Goal: Task Accomplishment & Management: Complete application form

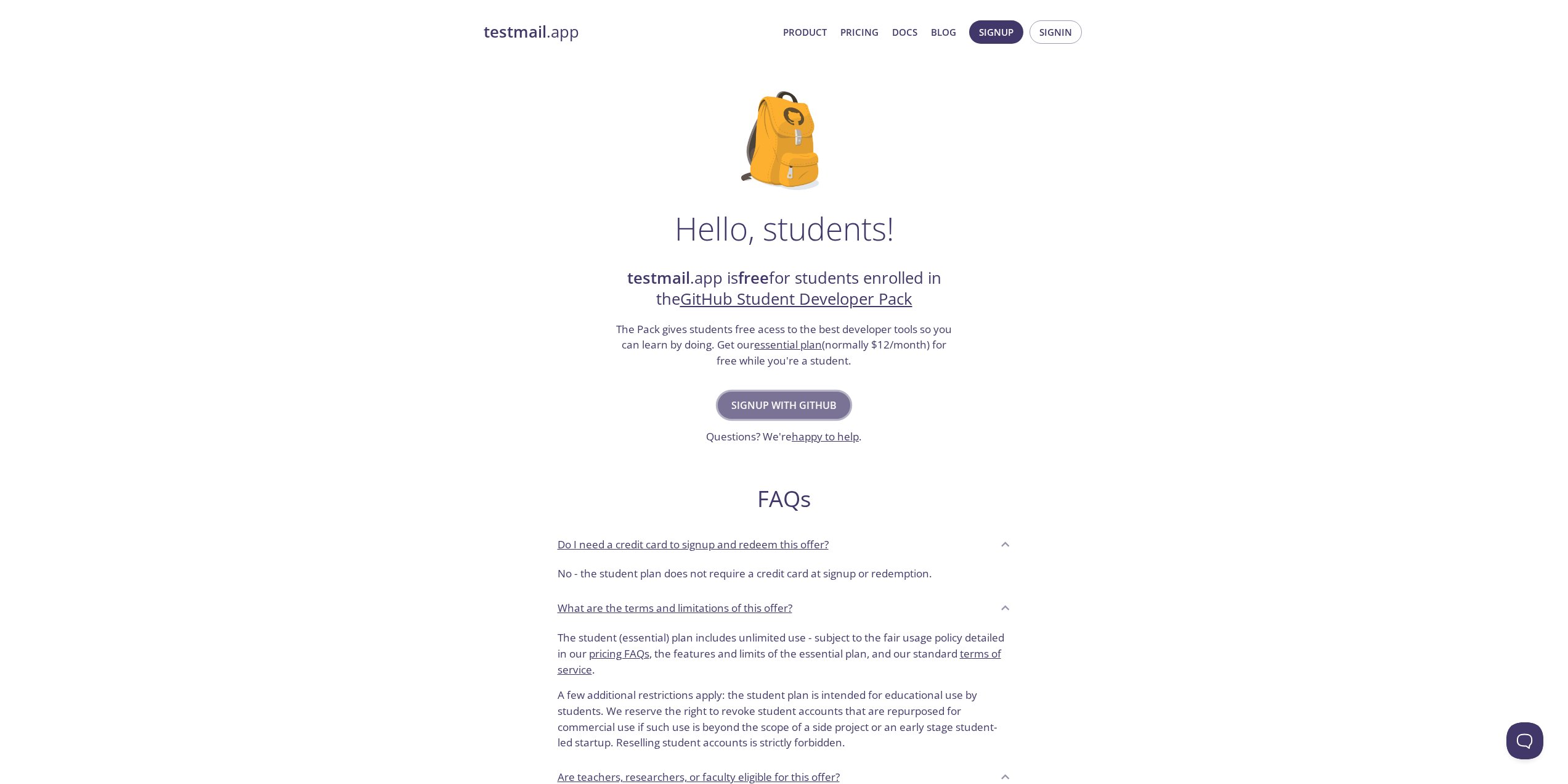
click at [791, 400] on span "Signup with GitHub" at bounding box center [784, 405] width 105 height 17
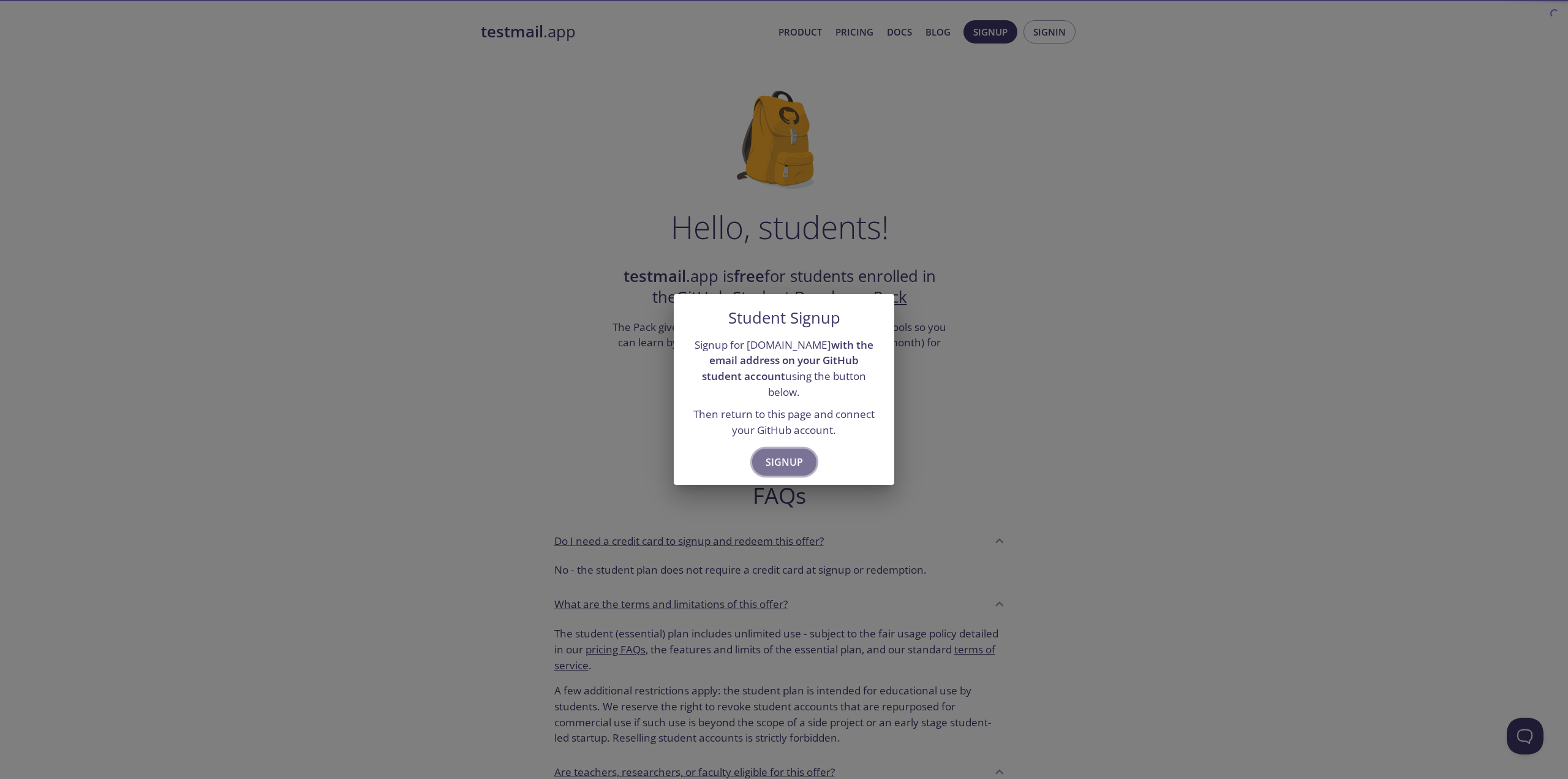
click at [777, 448] on button "Signup" at bounding box center [784, 461] width 64 height 27
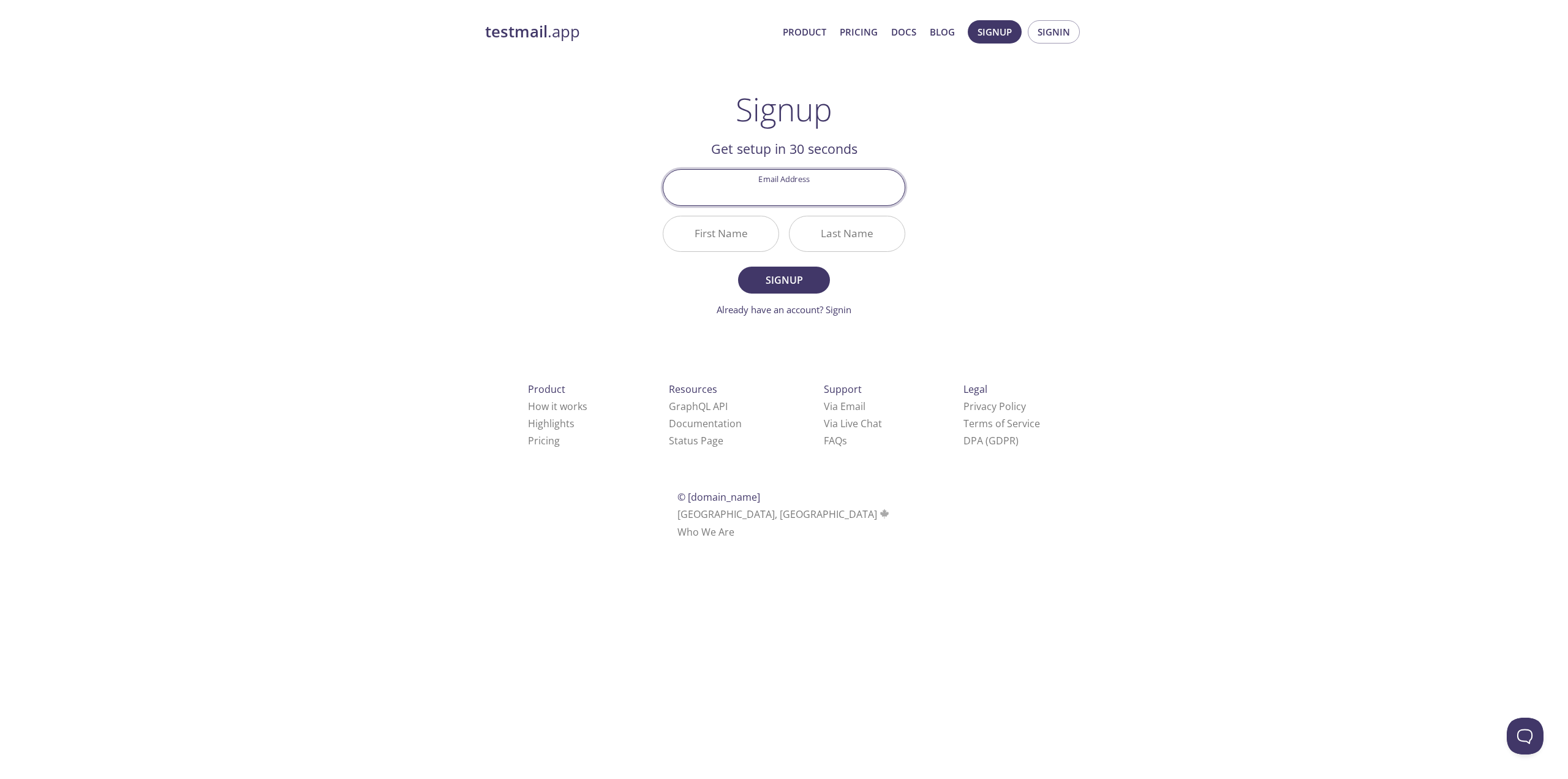
click at [811, 186] on input "Email Address" at bounding box center [784, 187] width 241 height 35
type input "[EMAIL_ADDRESS][DOMAIN_NAME]"
click at [722, 241] on input "First Name" at bounding box center [720, 234] width 115 height 35
type input "2"
click at [854, 241] on input "Last Name" at bounding box center [847, 234] width 115 height 35
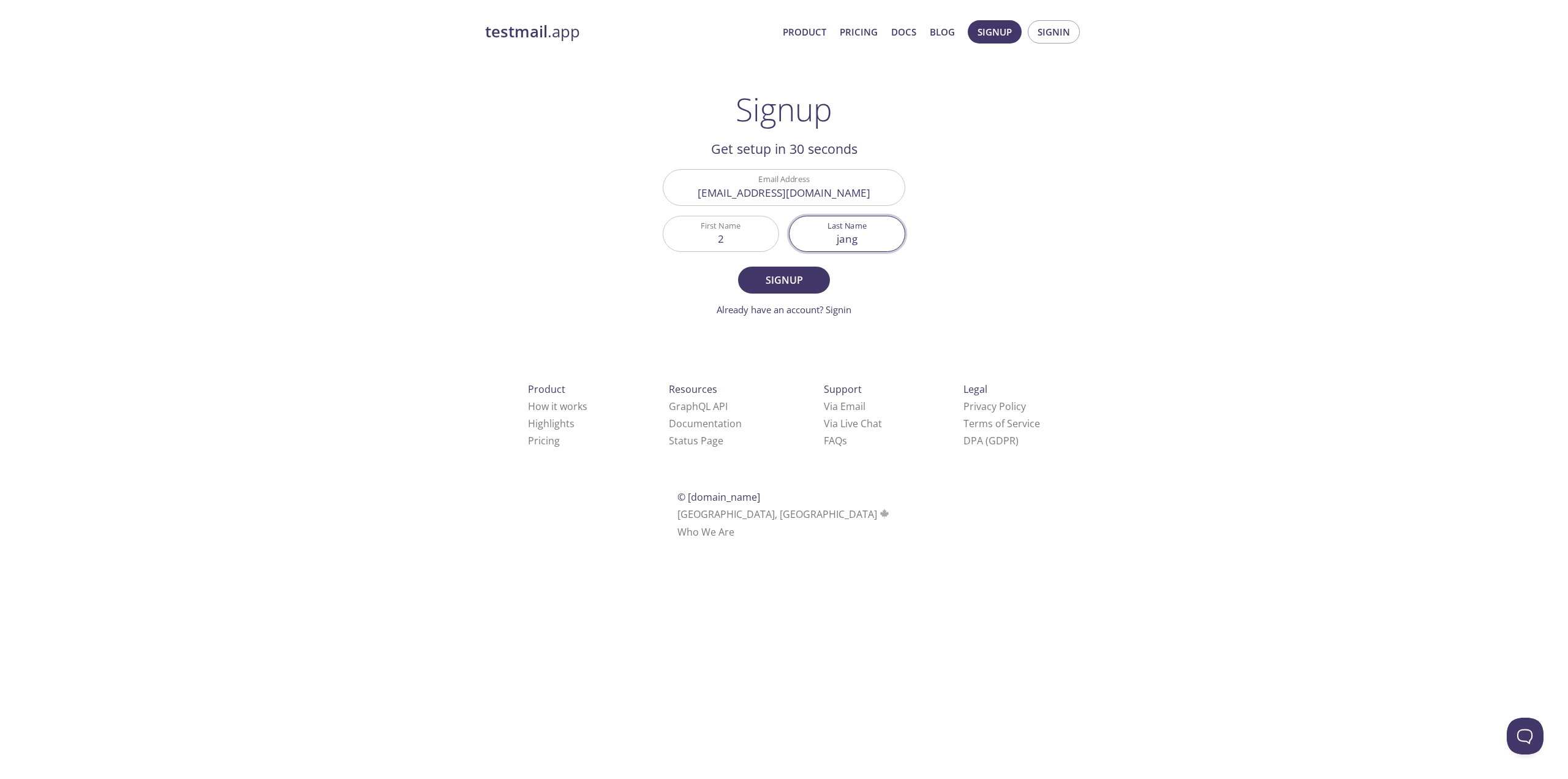
type input "jang"
click at [775, 294] on form "Email Address jakeecc@naver.com First Name 2 Last Name jang Signup Already have…" at bounding box center [784, 242] width 243 height 147
click at [797, 288] on span "Signup" at bounding box center [784, 280] width 65 height 17
drag, startPoint x: 742, startPoint y: 241, endPoint x: 653, endPoint y: 241, distance: 89.0
click at [657, 241] on main "Signup Get setup in 30 seconds Email Address jakeecc@naver.com Unsupported Firs…" at bounding box center [784, 204] width 272 height 226
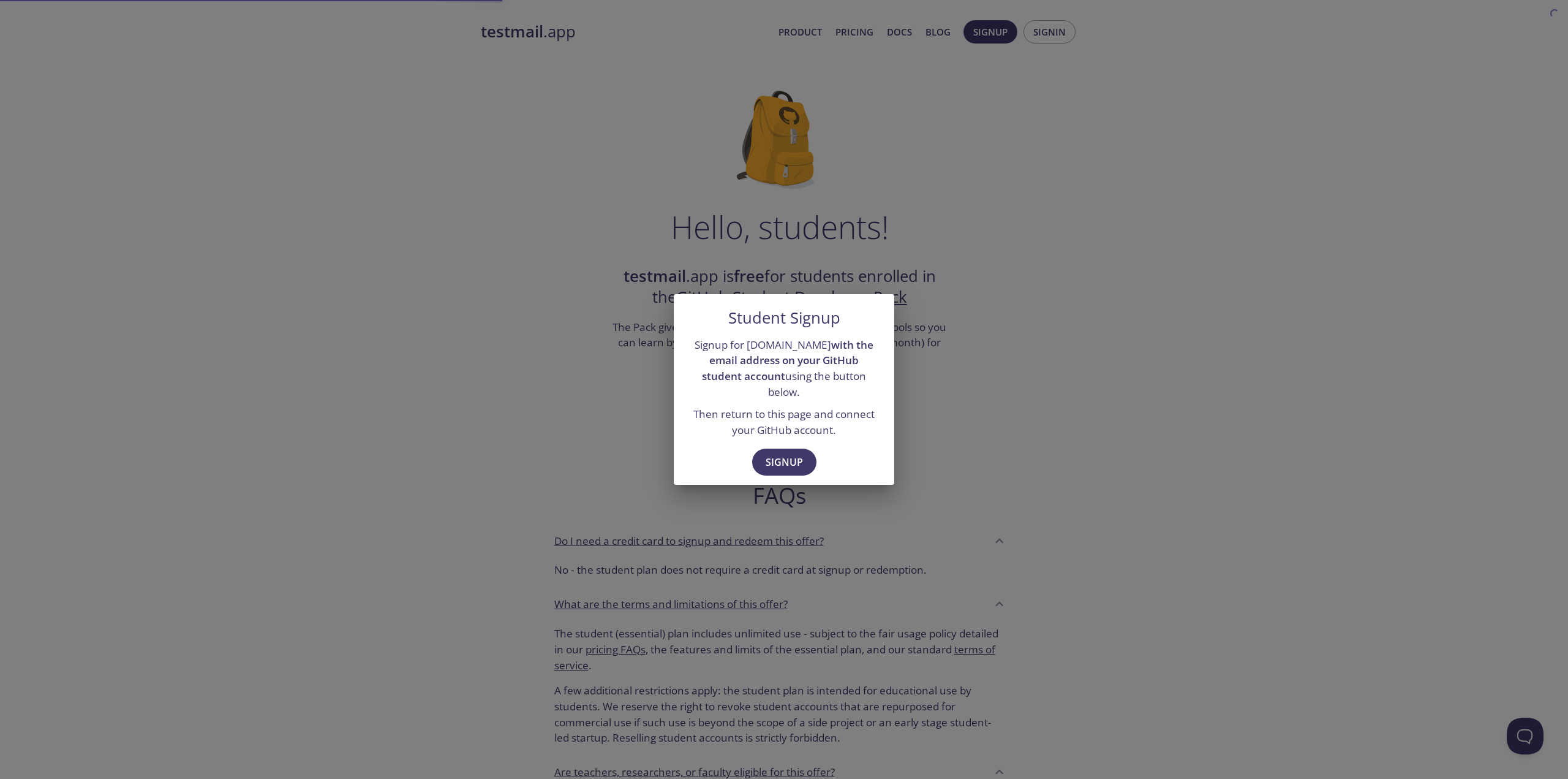
drag, startPoint x: 615, startPoint y: 82, endPoint x: 608, endPoint y: 67, distance: 16.6
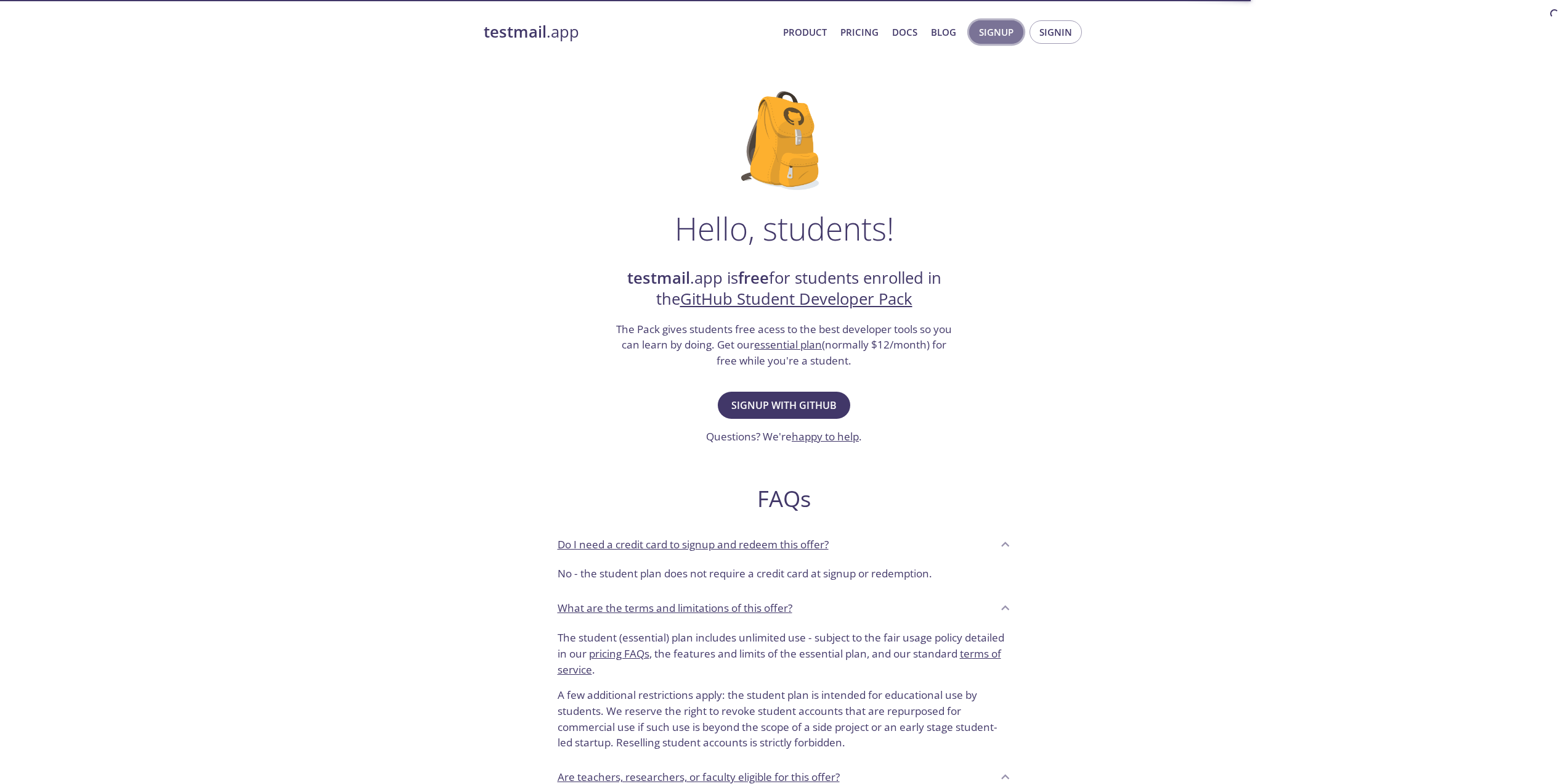
click at [1001, 28] on span "Signup" at bounding box center [996, 32] width 35 height 16
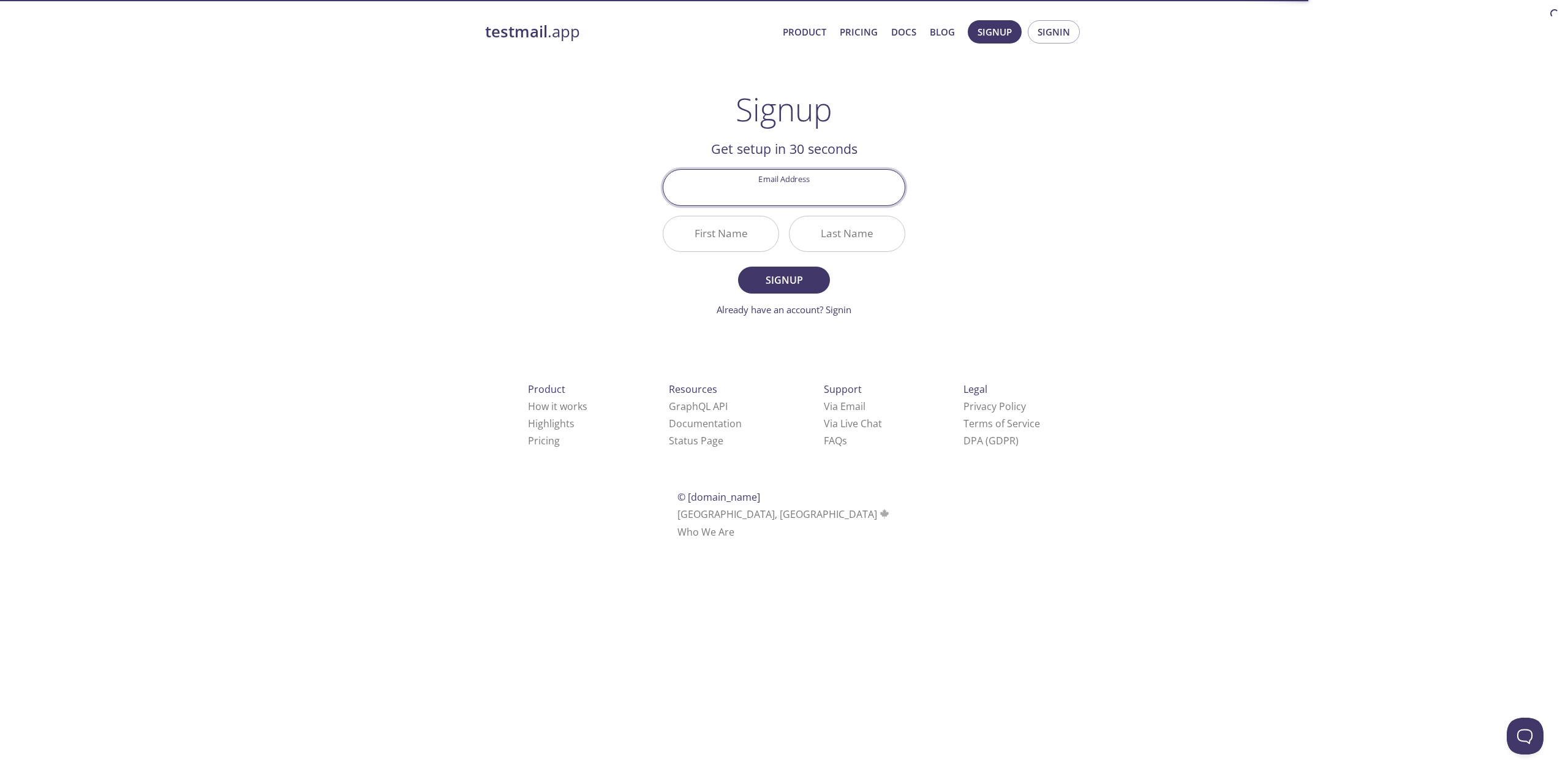
click at [797, 197] on input "Email Address" at bounding box center [784, 187] width 241 height 35
type input "[EMAIL_ADDRESS][DOMAIN_NAME]"
click at [713, 239] on input "First Name" at bounding box center [720, 234] width 115 height 35
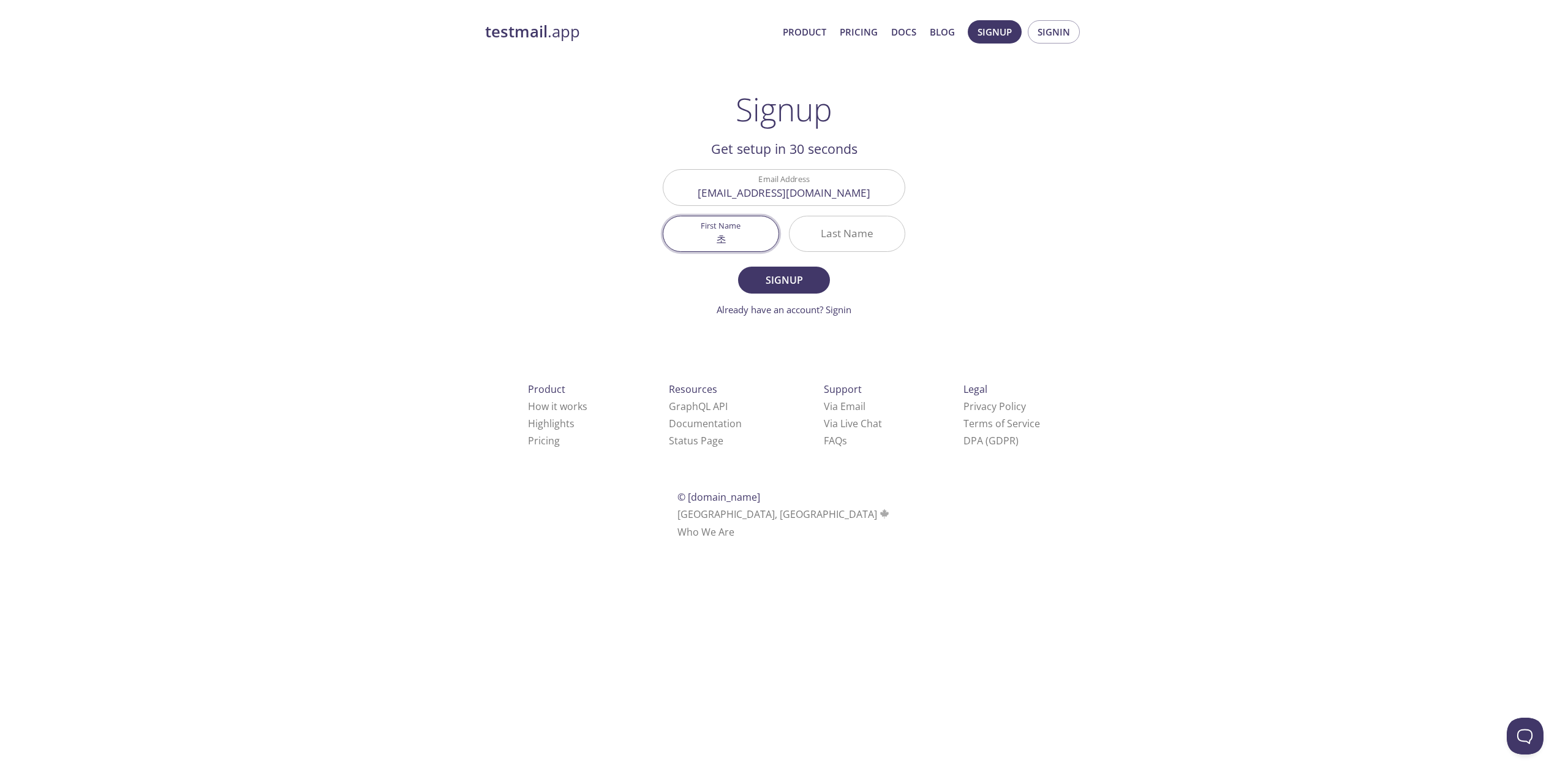
type input "ㅊ"
type input "C"
click at [851, 227] on input "Last Name" at bounding box center [847, 234] width 115 height 35
click at [643, 238] on div "testmail .app Product Pricing Docs Blog Signup Signin Signup Get setup in 30 se…" at bounding box center [784, 293] width 628 height 562
type input "Hyeonwoo"
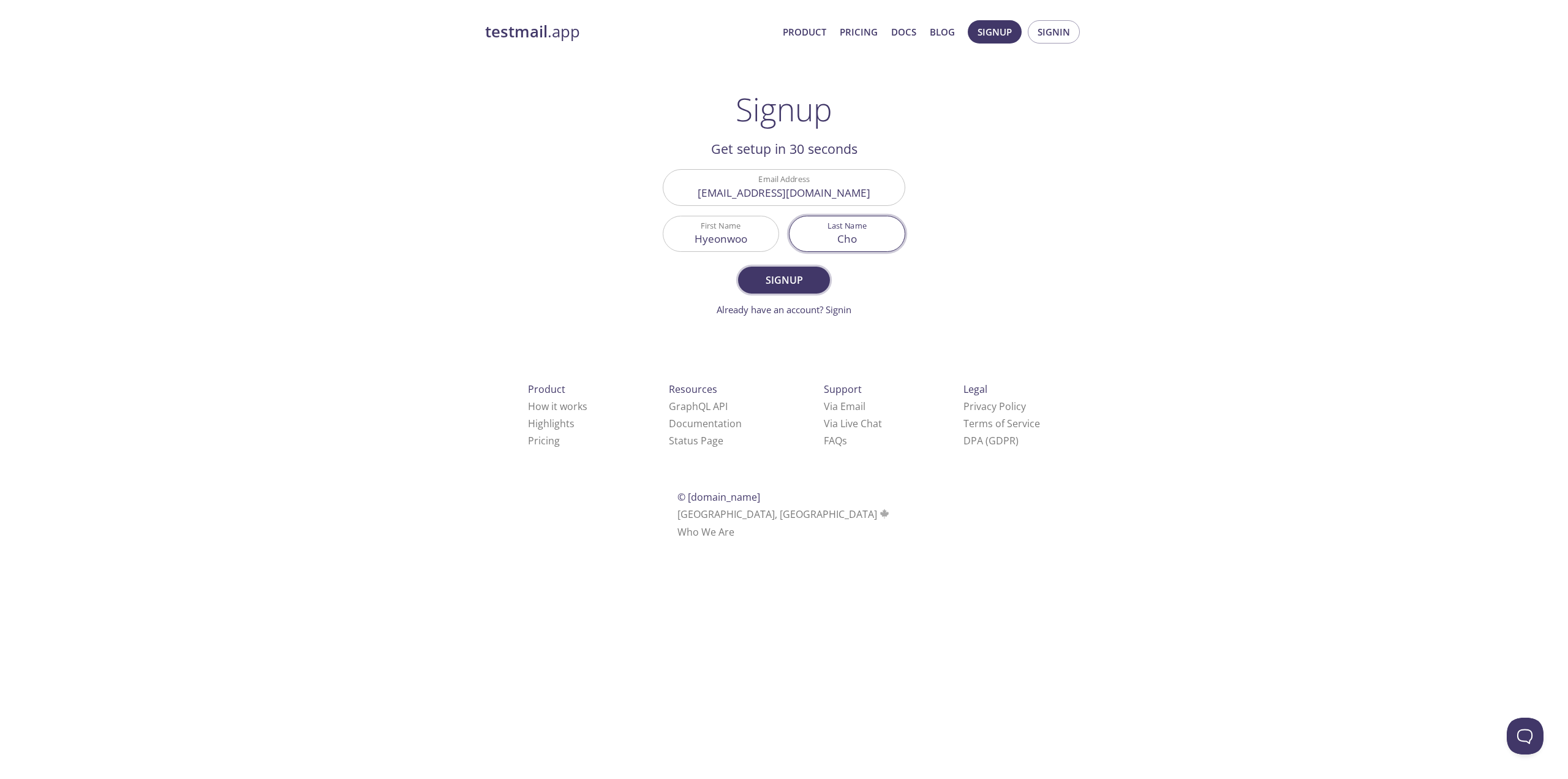
type input "Cho"
click at [788, 283] on span "Signup" at bounding box center [784, 280] width 65 height 17
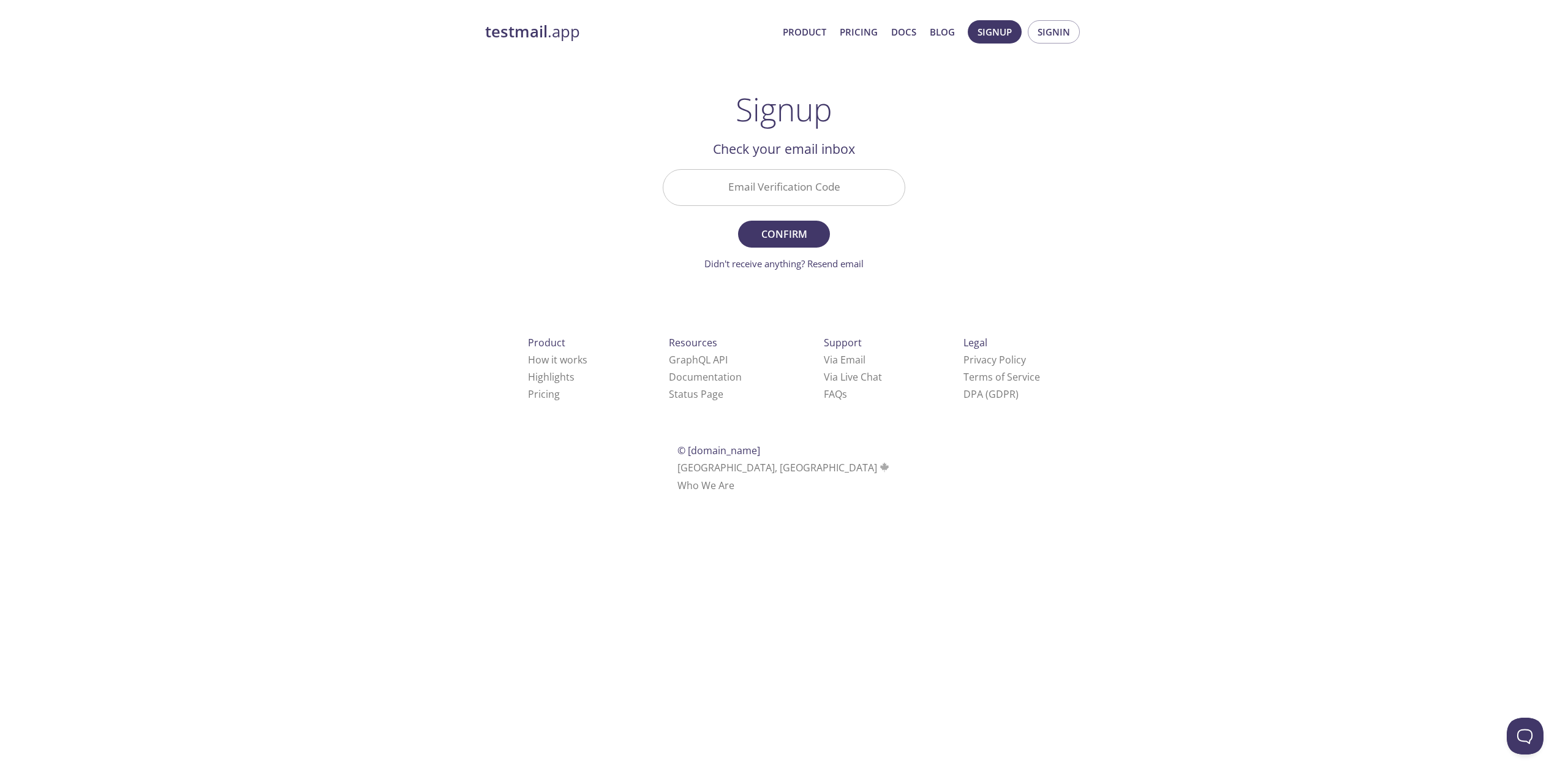
click at [770, 176] on input "Email Verification Code" at bounding box center [784, 187] width 241 height 35
paste input "WXGTSDP"
type input "WXGTSDP"
click at [799, 237] on span "Confirm" at bounding box center [784, 234] width 65 height 17
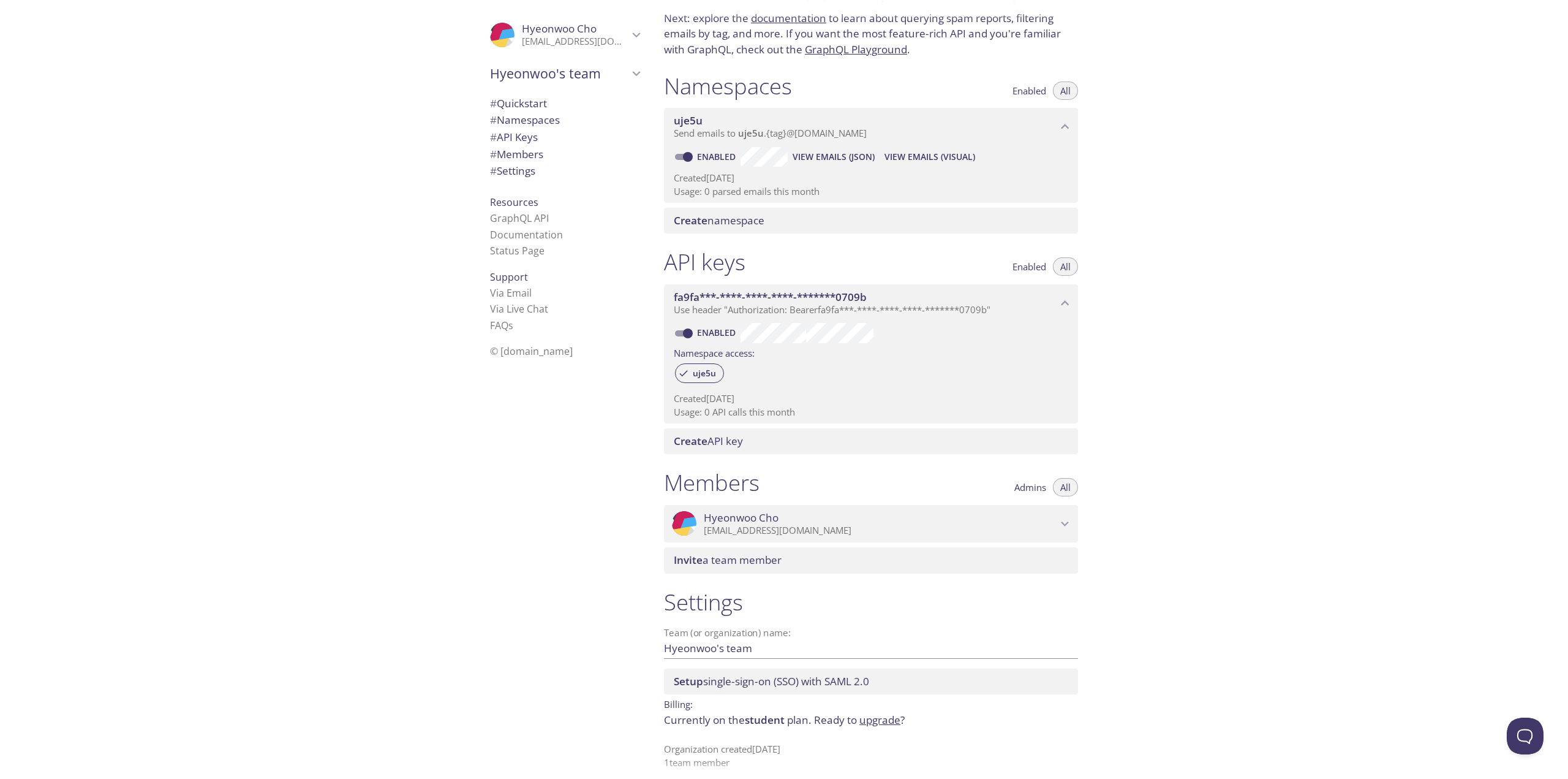
scroll to position [92, 0]
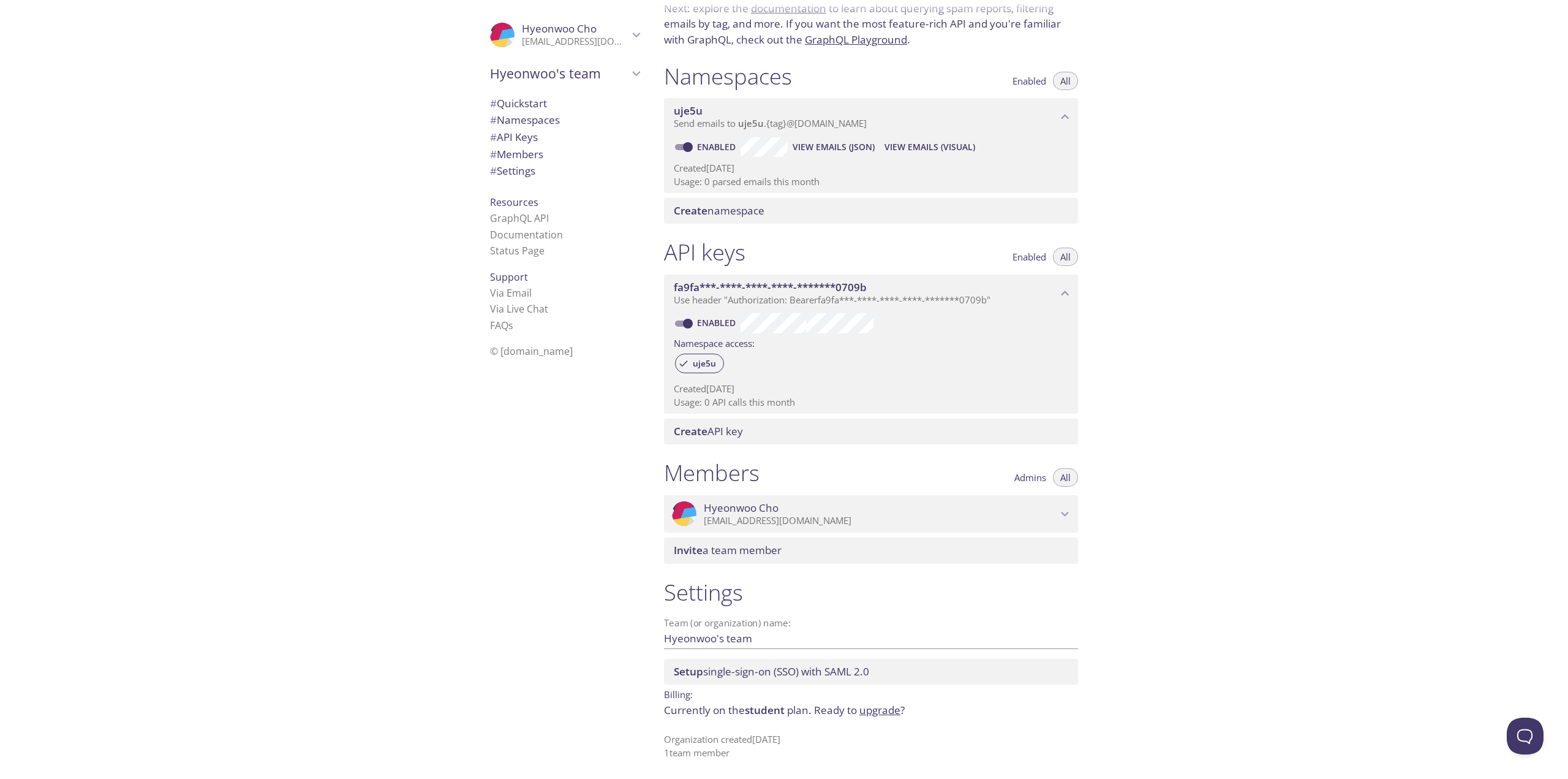
click at [554, 83] on div "Hyeonwoo's team" at bounding box center [564, 74] width 169 height 32
click at [567, 77] on span "Hyeonwoo's team" at bounding box center [559, 74] width 138 height 17
click at [559, 105] on span "# Quickstart" at bounding box center [565, 103] width 149 height 16
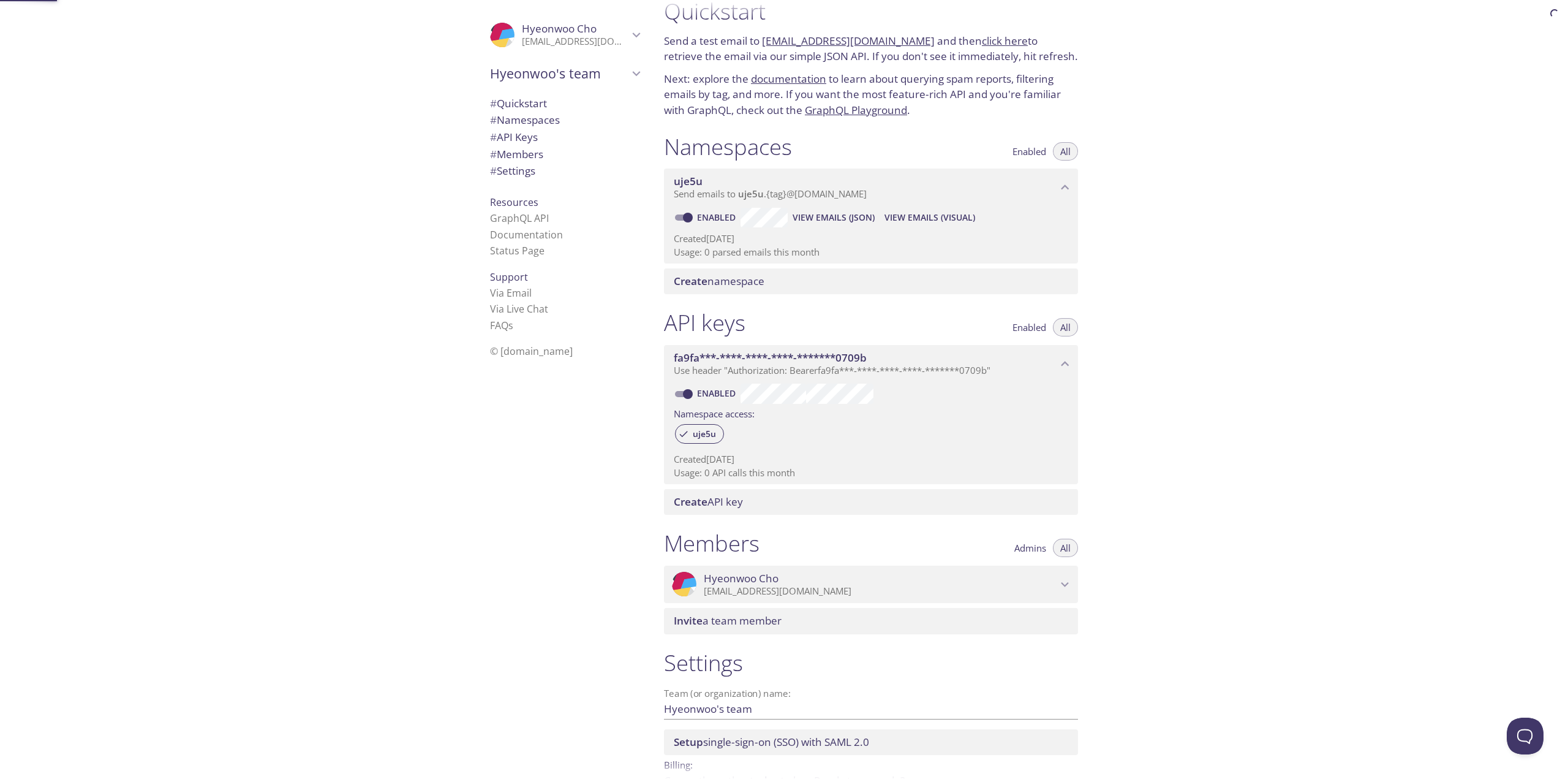
scroll to position [20, 0]
